Goal: Task Accomplishment & Management: Manage account settings

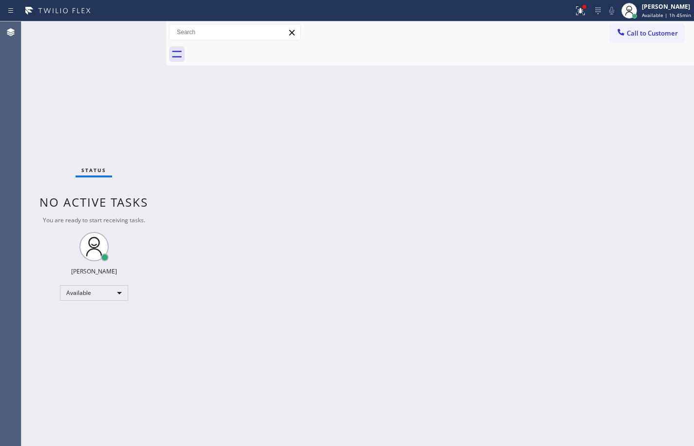
click at [570, 186] on div "Back to Dashboard Change Sender ID Customers Technicians Select a contact Outbo…" at bounding box center [430, 233] width 528 height 425
click at [660, 19] on div "[PERSON_NAME] Available | 1h 46min" at bounding box center [657, 10] width 76 height 21
click at [663, 12] on span "Available | 1h 46min" at bounding box center [666, 15] width 49 height 7
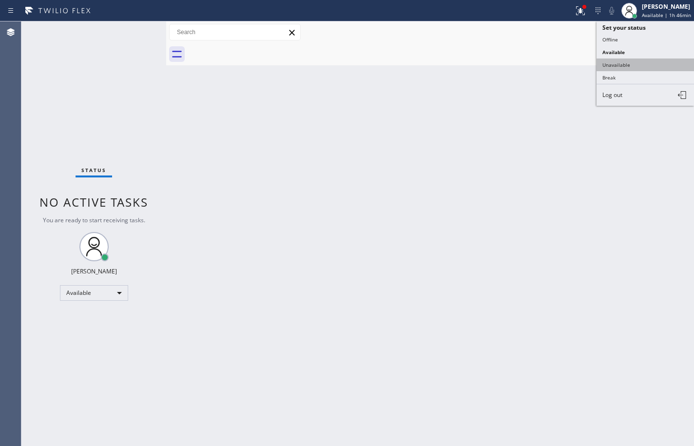
click at [652, 61] on button "Unavailable" at bounding box center [646, 65] width 98 height 13
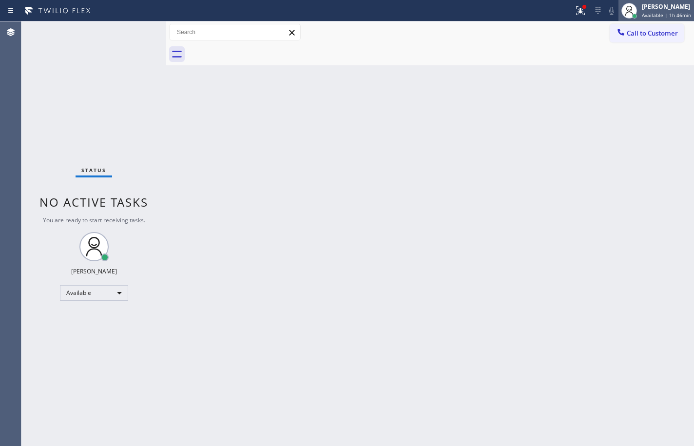
click at [660, 17] on span "Available | 1h 46min" at bounding box center [666, 15] width 49 height 7
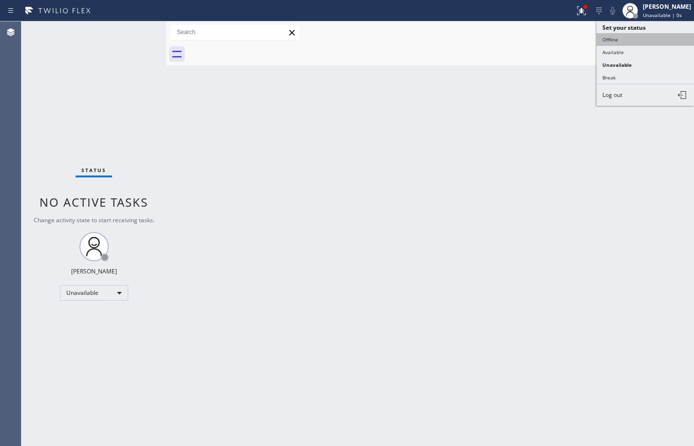
click at [650, 40] on button "Offline" at bounding box center [646, 39] width 98 height 13
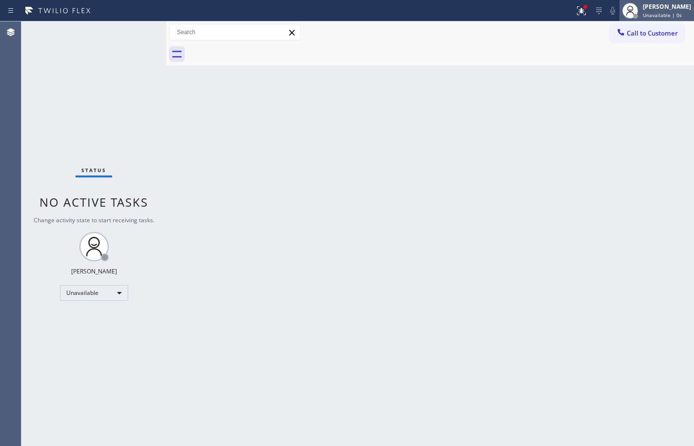
click at [655, 16] on span "Unavailable | 0s" at bounding box center [662, 15] width 39 height 7
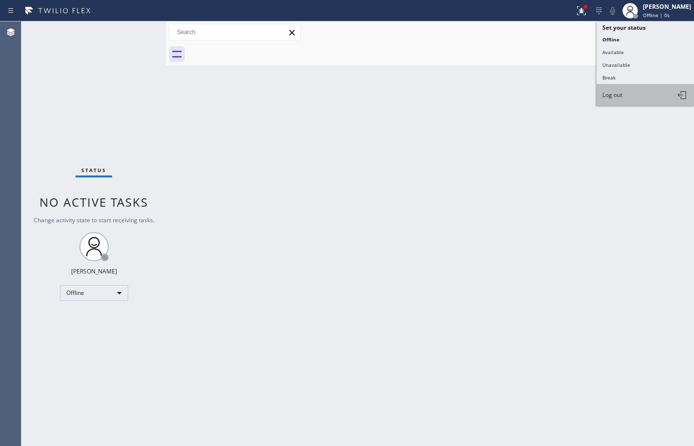
click at [638, 90] on button "Log out" at bounding box center [646, 94] width 98 height 21
